Goal: Task Accomplishment & Management: Use online tool/utility

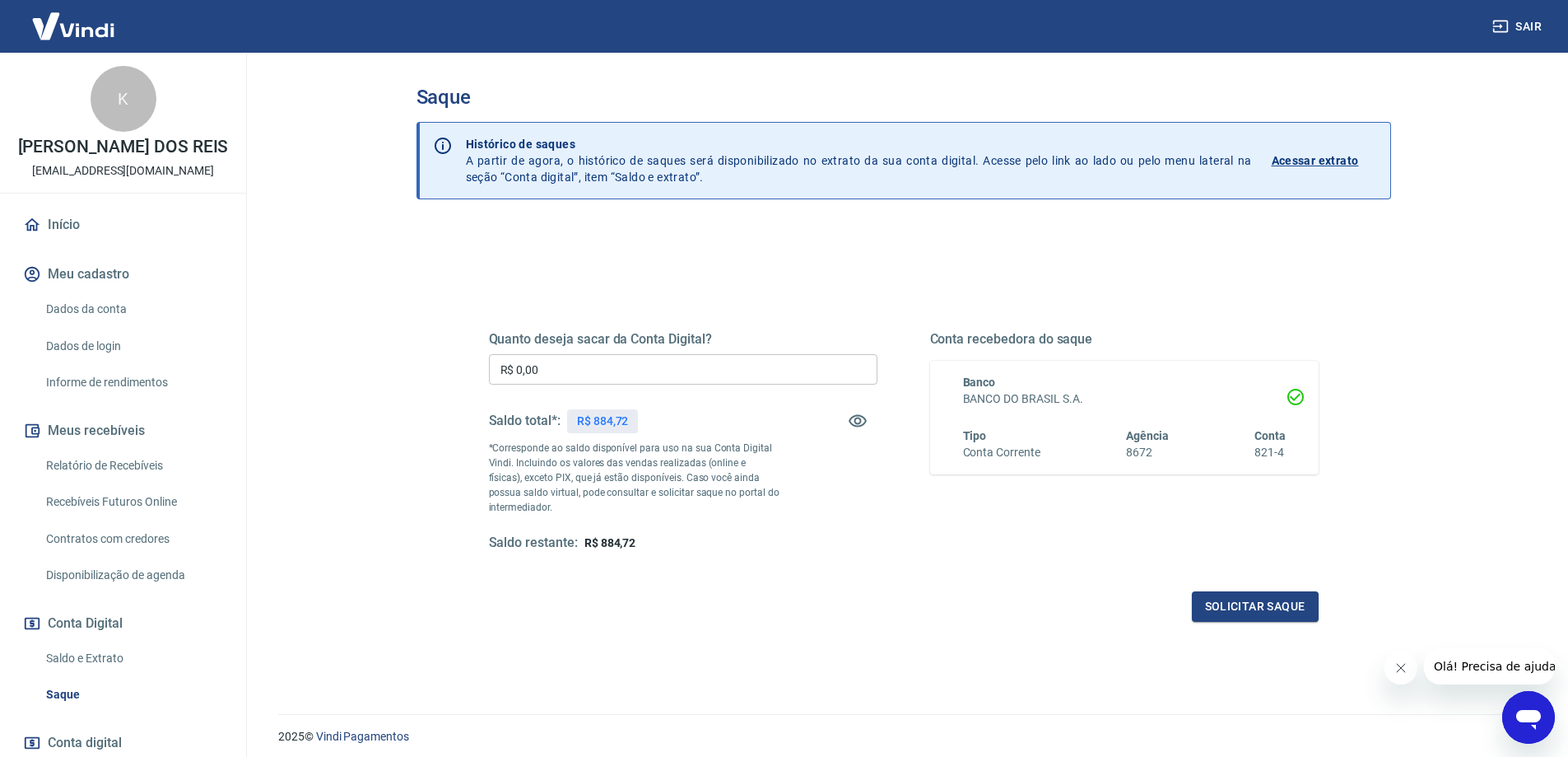
click at [564, 368] on input "R$ 0,00" at bounding box center [683, 369] width 389 height 31
type input "R$ 800,00"
click at [1259, 605] on button "Solicitar saque" at bounding box center [1255, 607] width 127 height 31
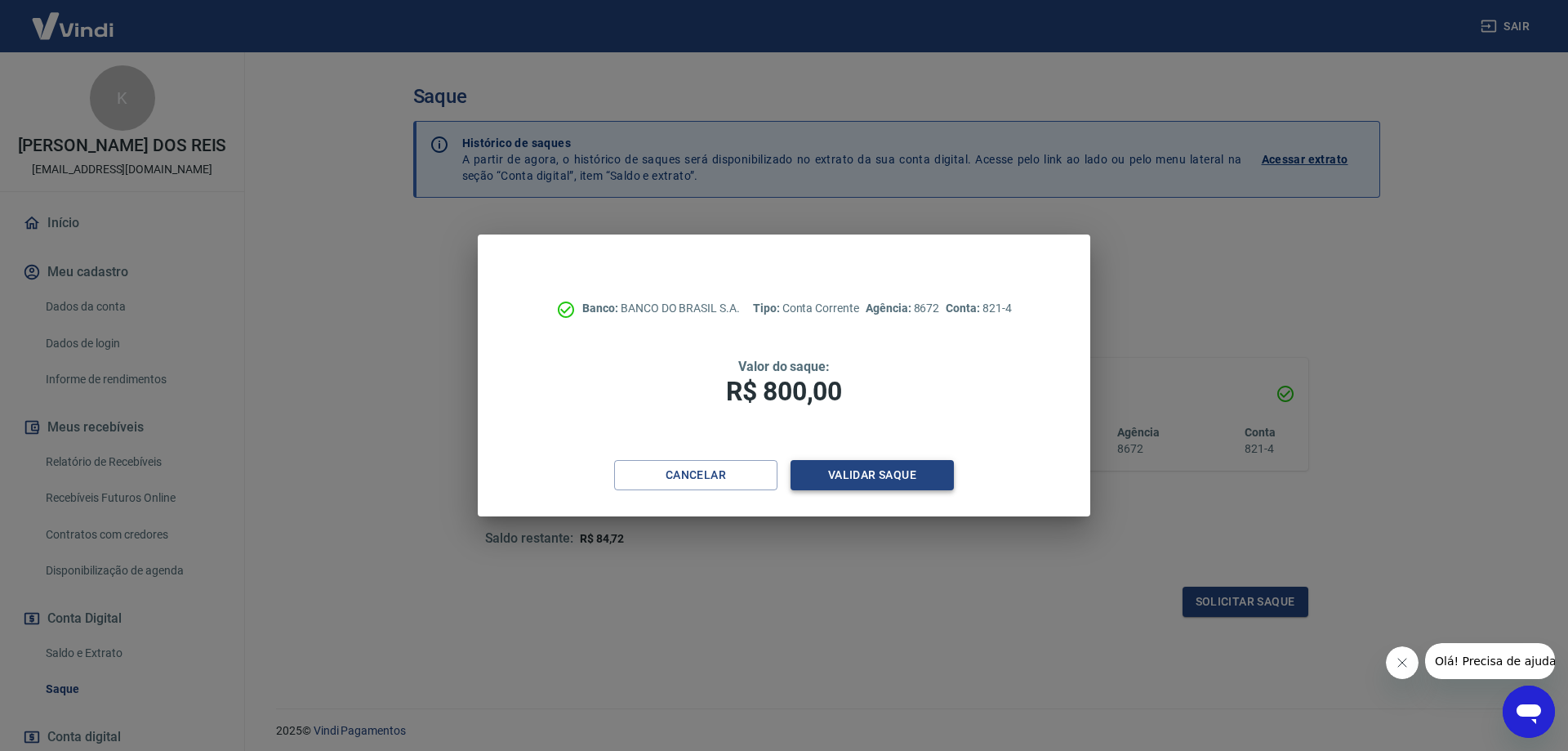
click at [830, 469] on button "Validar saque" at bounding box center [872, 475] width 163 height 30
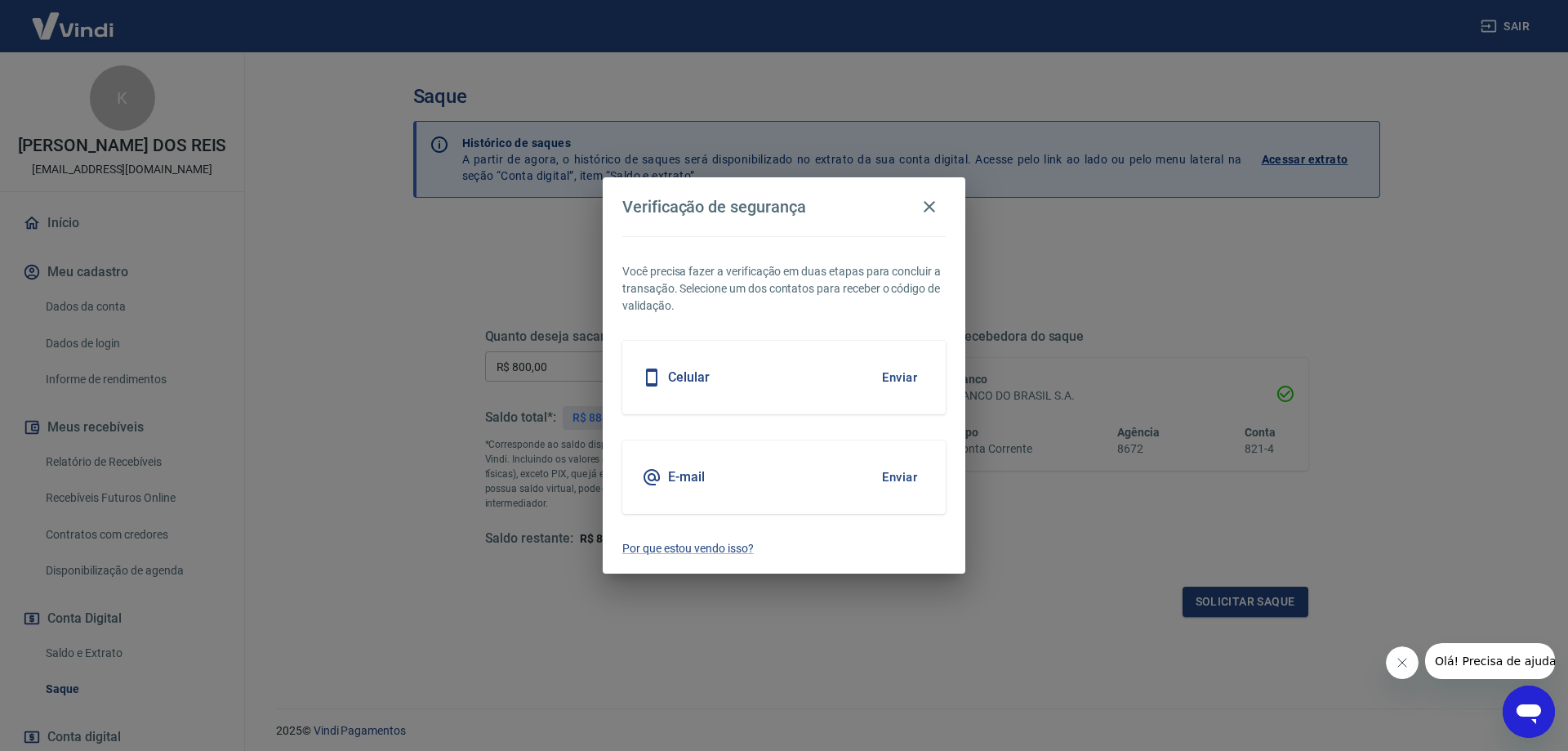
click at [755, 342] on div "Celular Enviar" at bounding box center [784, 377] width 323 height 73
click at [885, 376] on button "Enviar" at bounding box center [899, 377] width 53 height 34
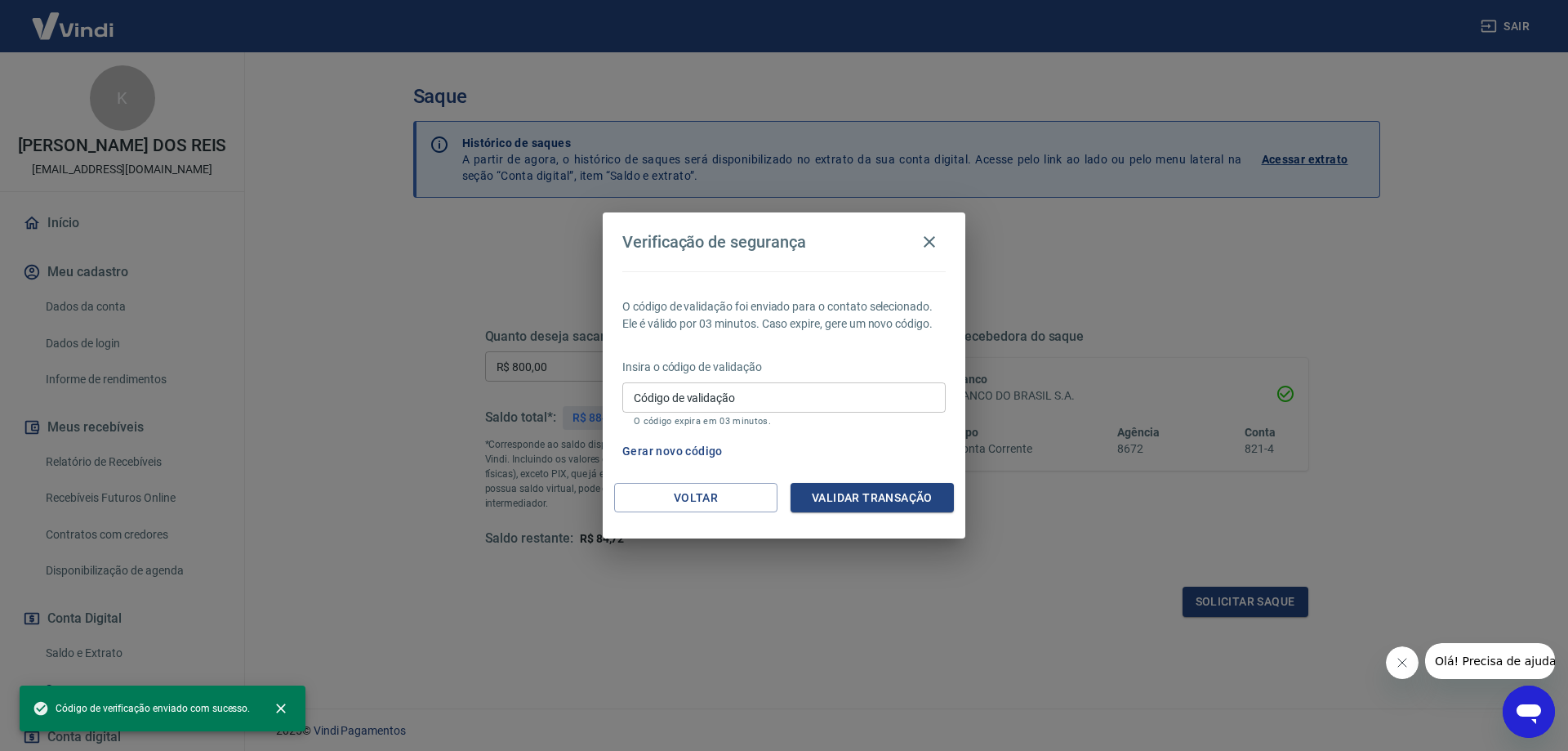
click at [672, 398] on input "Código de validação" at bounding box center [784, 397] width 323 height 30
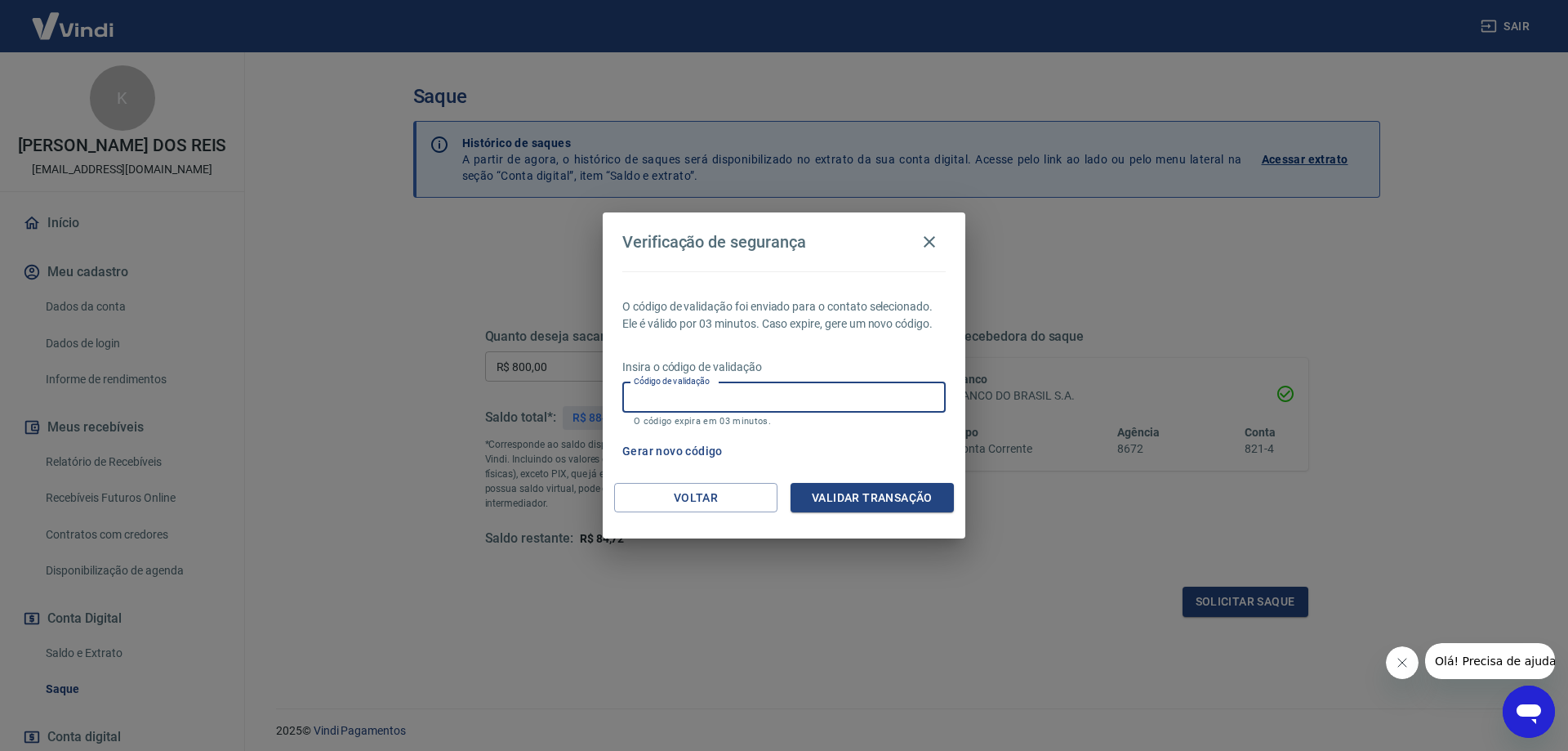
click at [668, 393] on input "Código de validação" at bounding box center [784, 397] width 323 height 30
type input "350515"
click at [859, 511] on button "Validar transação" at bounding box center [872, 498] width 163 height 30
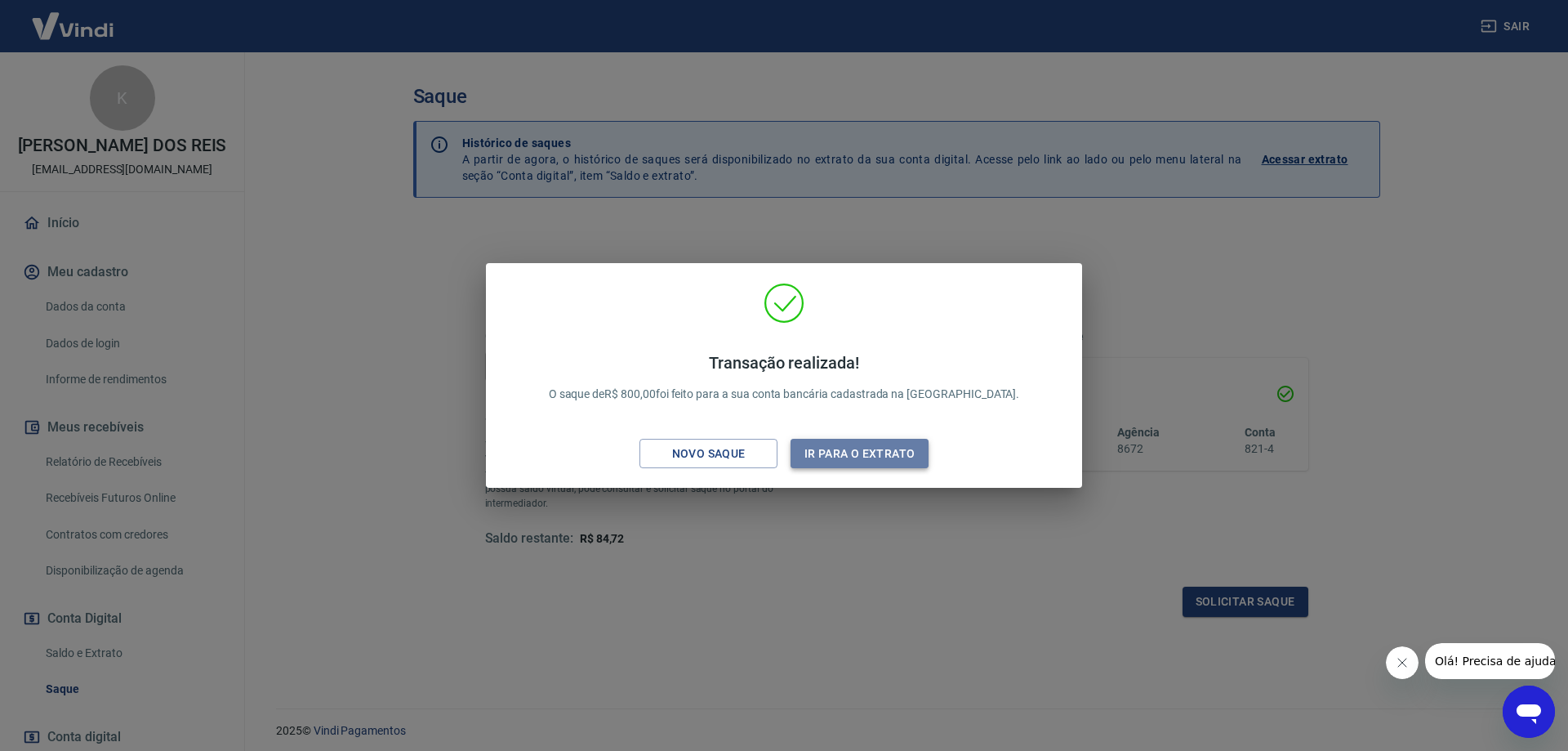
click at [880, 447] on button "Ir para o extrato" at bounding box center [860, 454] width 138 height 30
